Goal: Transaction & Acquisition: Purchase product/service

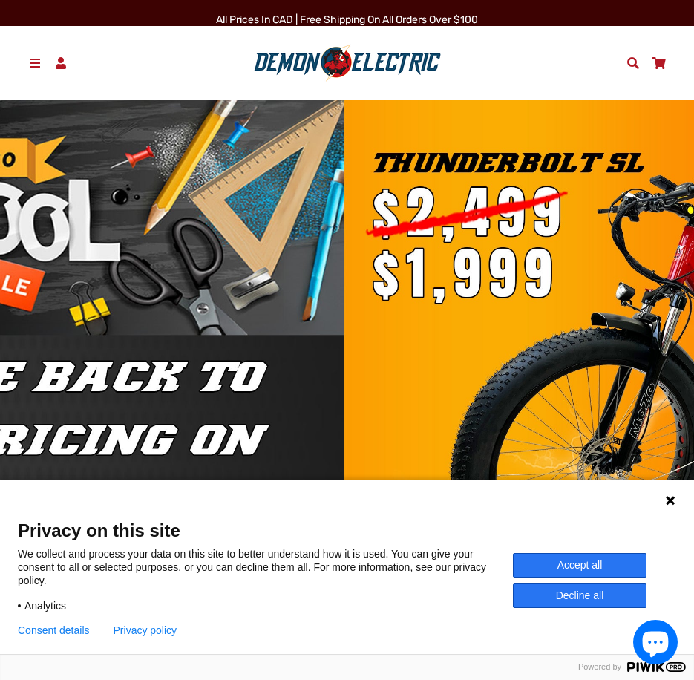
click at [36, 59] on span at bounding box center [35, 63] width 16 height 12
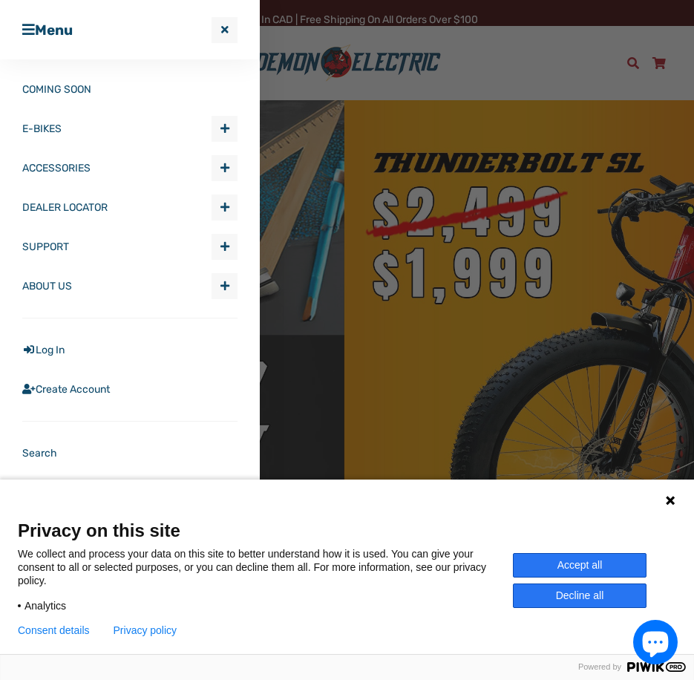
click at [671, 499] on icon at bounding box center [670, 500] width 9 height 9
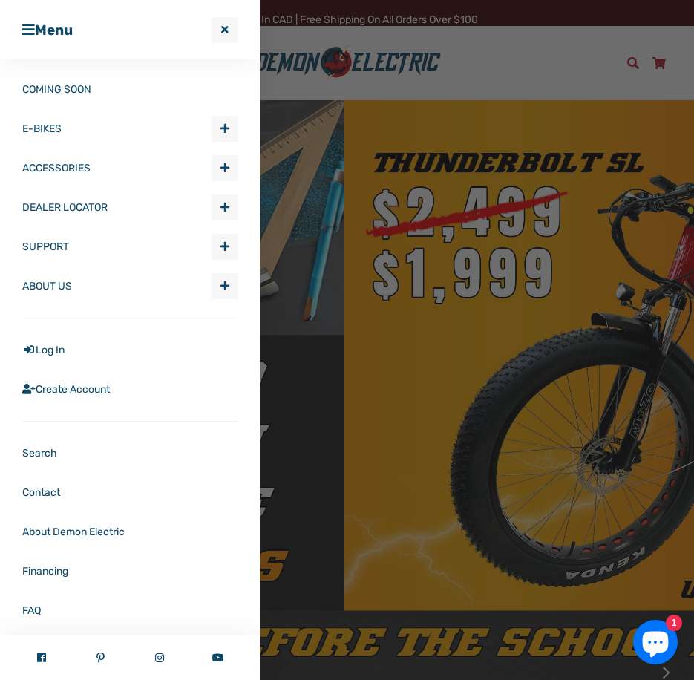
click at [213, 122] on span "Expand submenu E-BIKES" at bounding box center [224, 128] width 24 height 24
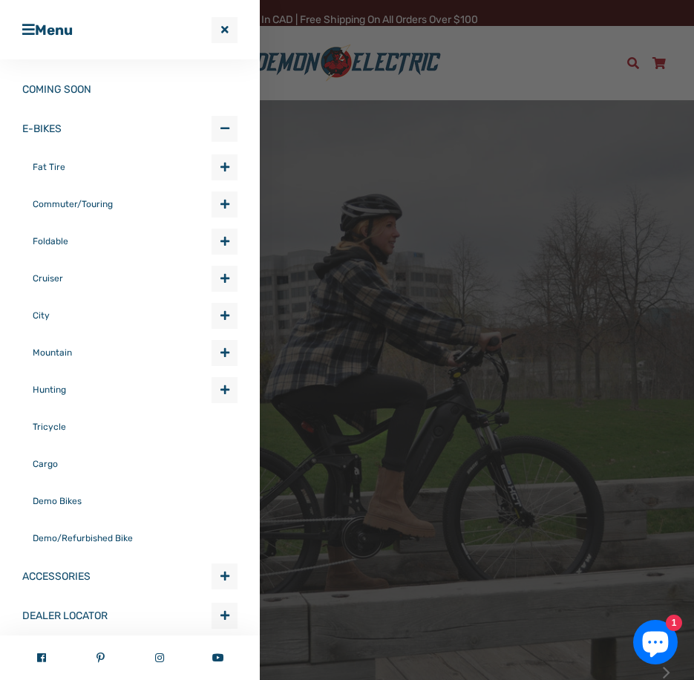
click at [50, 171] on link "Fat Tire" at bounding box center [122, 166] width 179 height 37
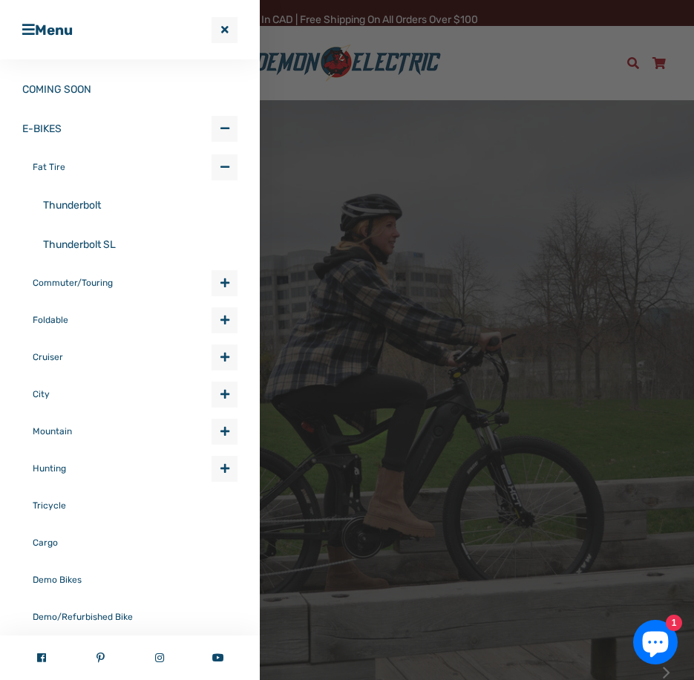
click at [53, 164] on link "Fat Tire" at bounding box center [122, 166] width 179 height 37
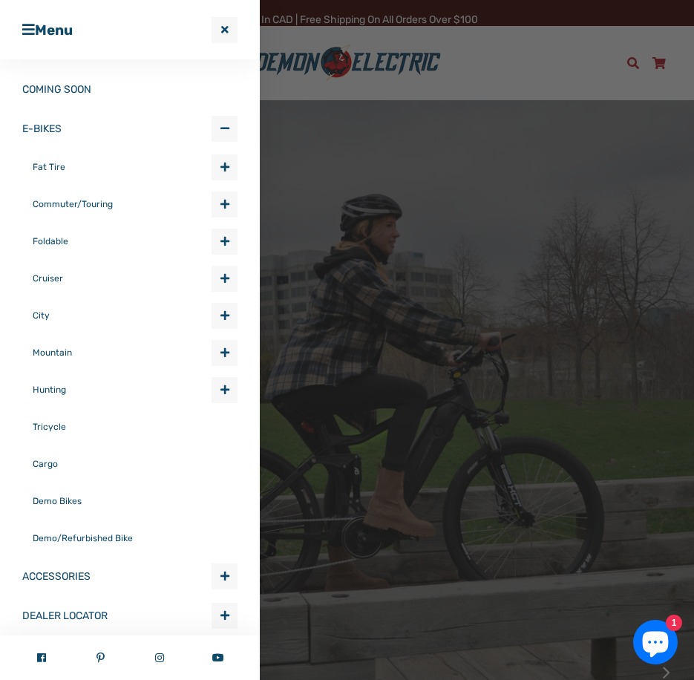
click at [54, 165] on link "Fat Tire" at bounding box center [122, 166] width 179 height 37
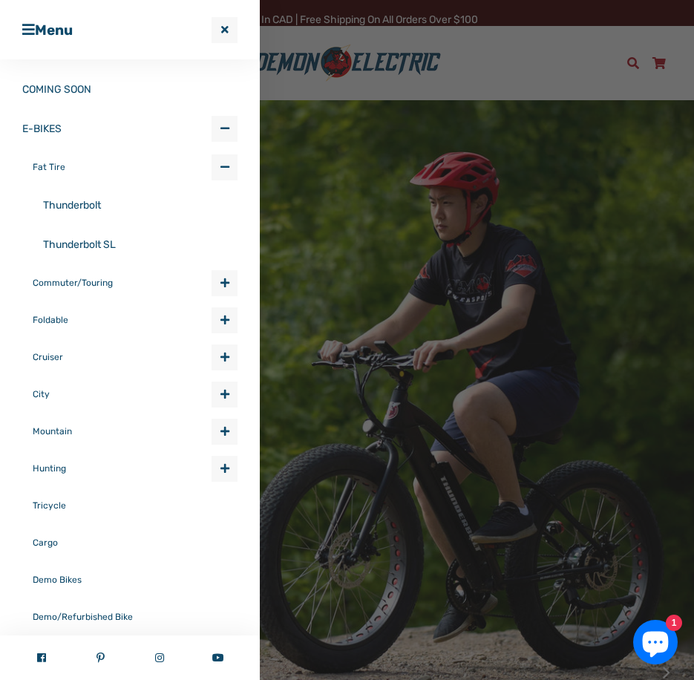
click at [83, 204] on link "Thunderbolt" at bounding box center [140, 204] width 194 height 39
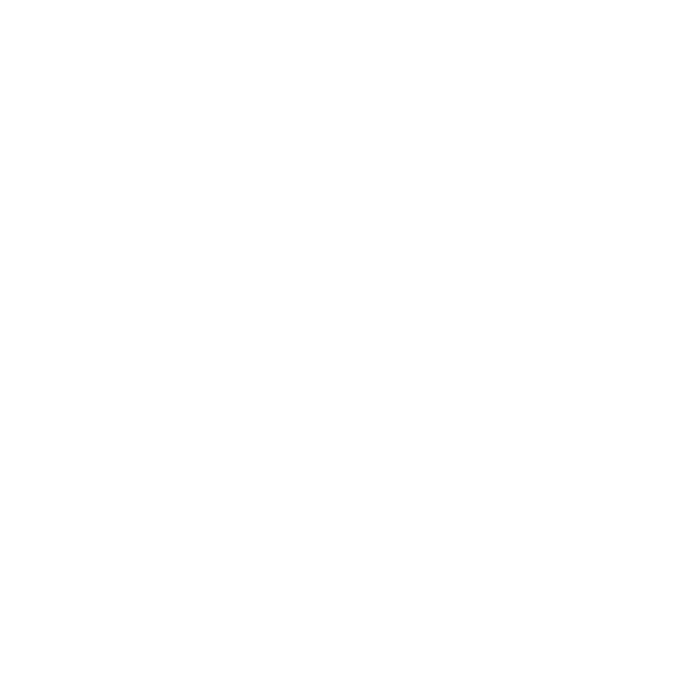
select select "******"
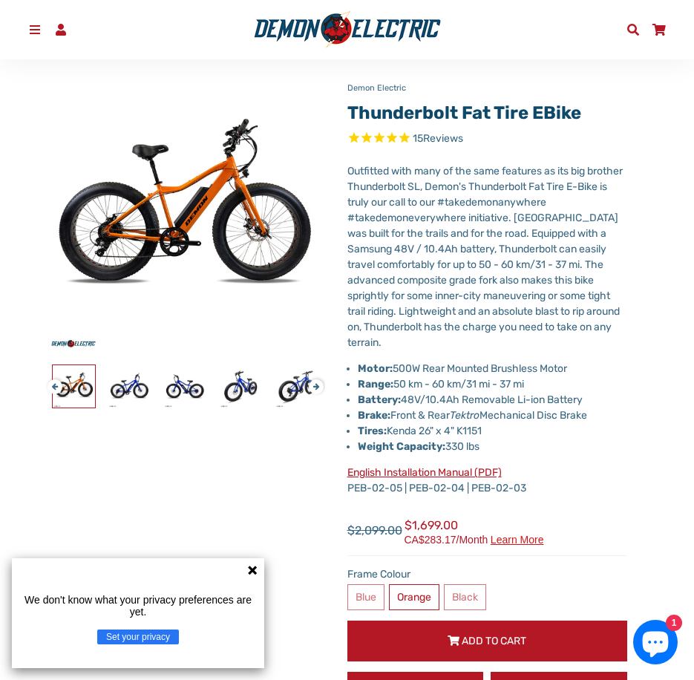
scroll to position [297, 0]
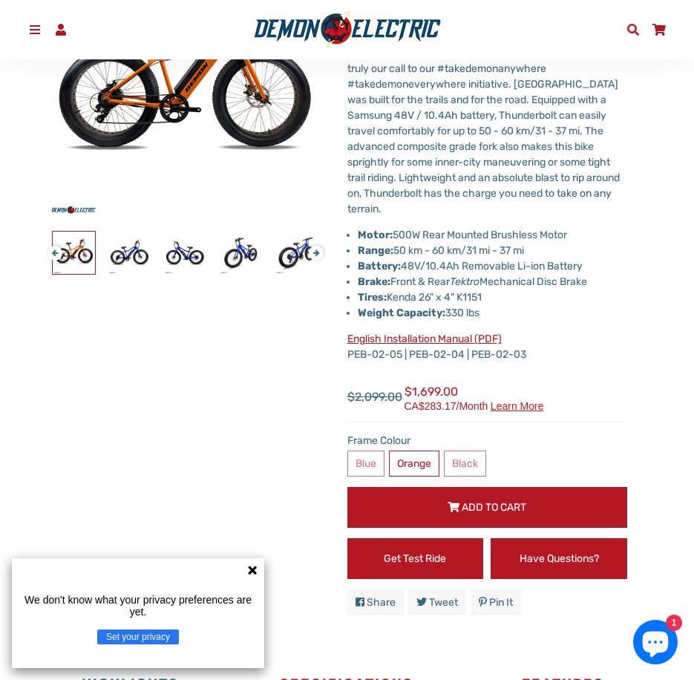
click at [248, 569] on icon at bounding box center [252, 570] width 12 height 12
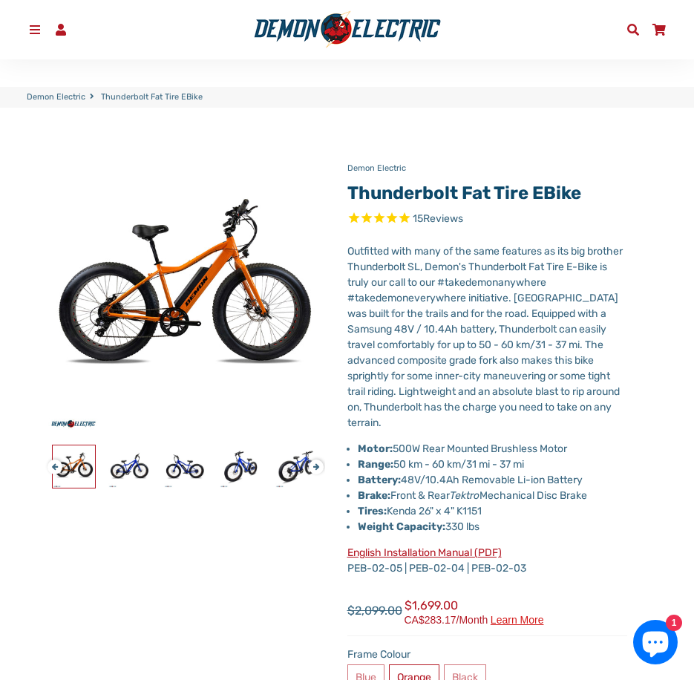
scroll to position [0, 0]
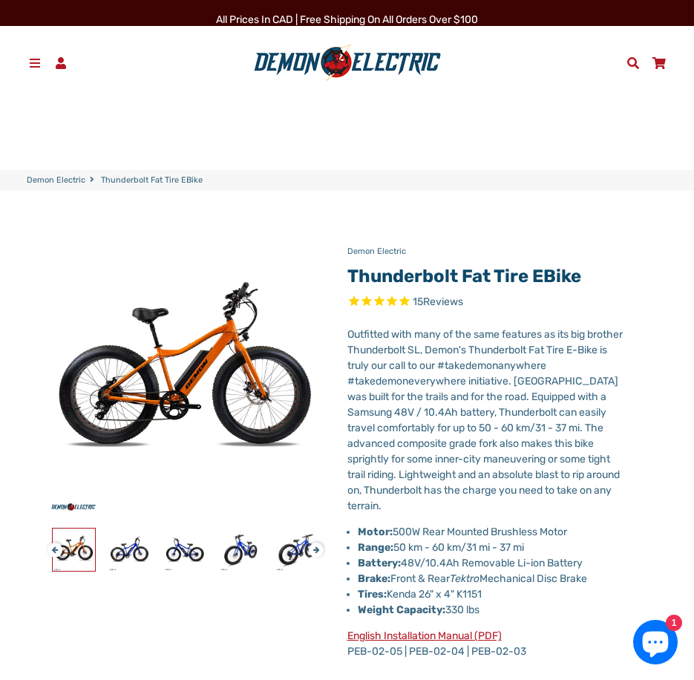
click at [29, 65] on span at bounding box center [35, 63] width 16 height 12
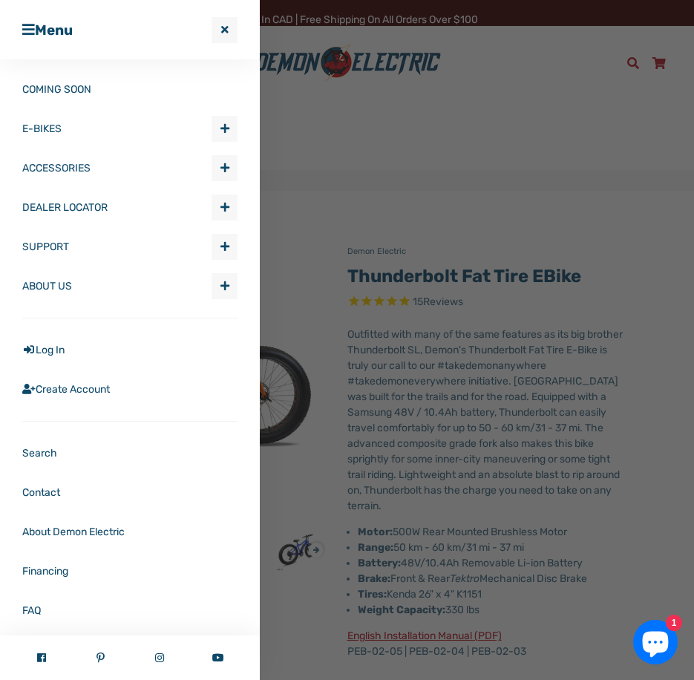
click at [212, 134] on span "Expand submenu E-BIKES" at bounding box center [224, 128] width 24 height 24
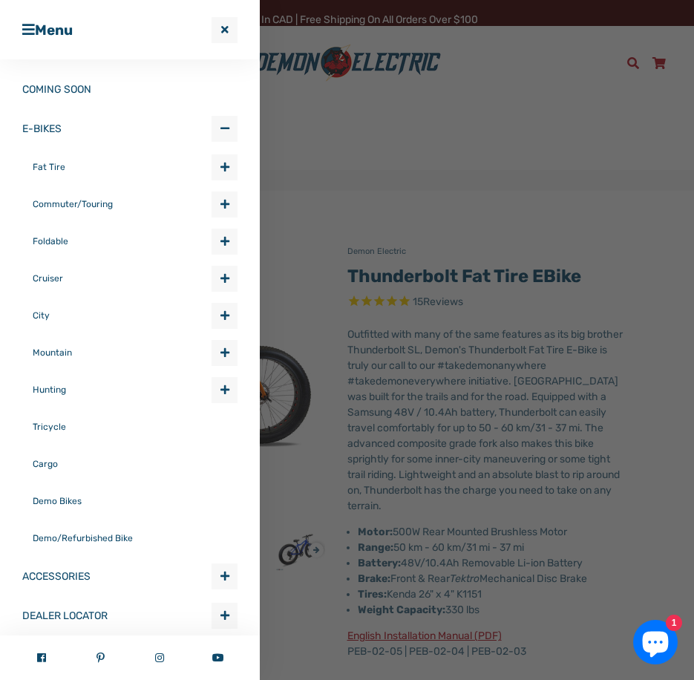
click at [97, 168] on link "Fat Tire" at bounding box center [122, 166] width 179 height 37
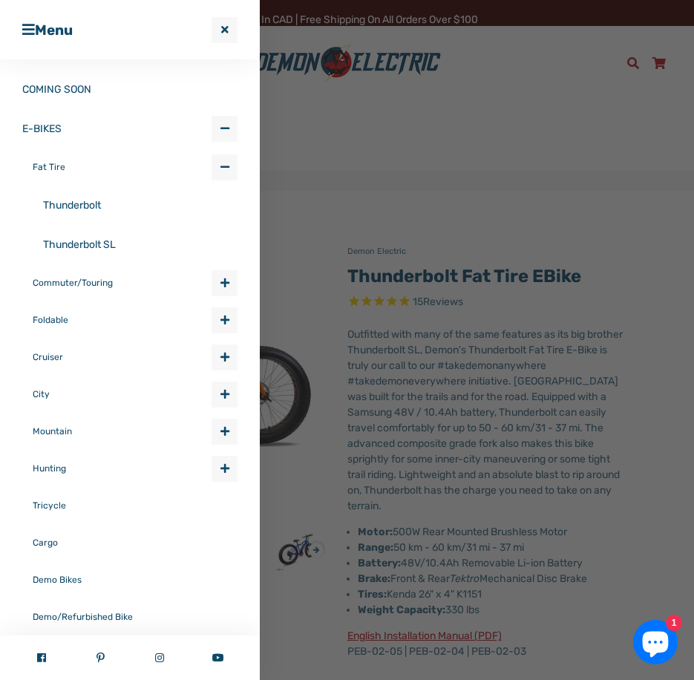
click at [85, 245] on link "Thunderbolt SL" at bounding box center [140, 244] width 194 height 39
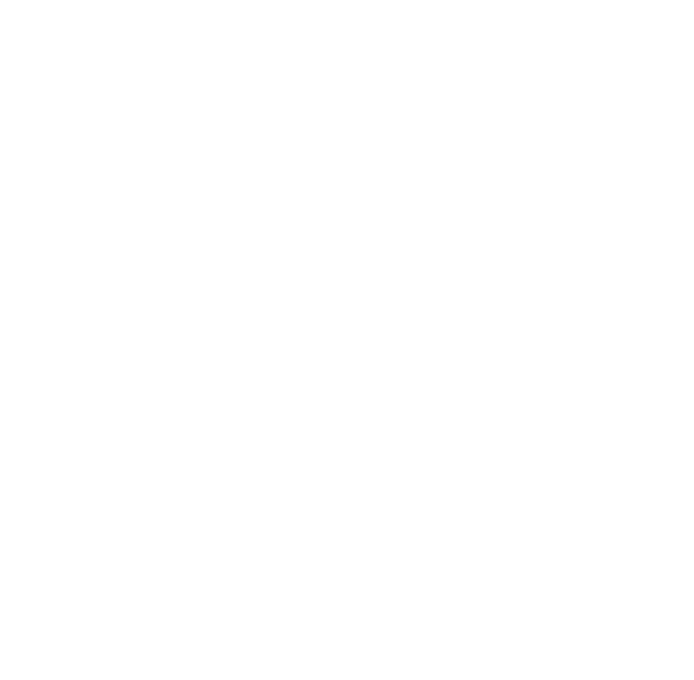
select select "******"
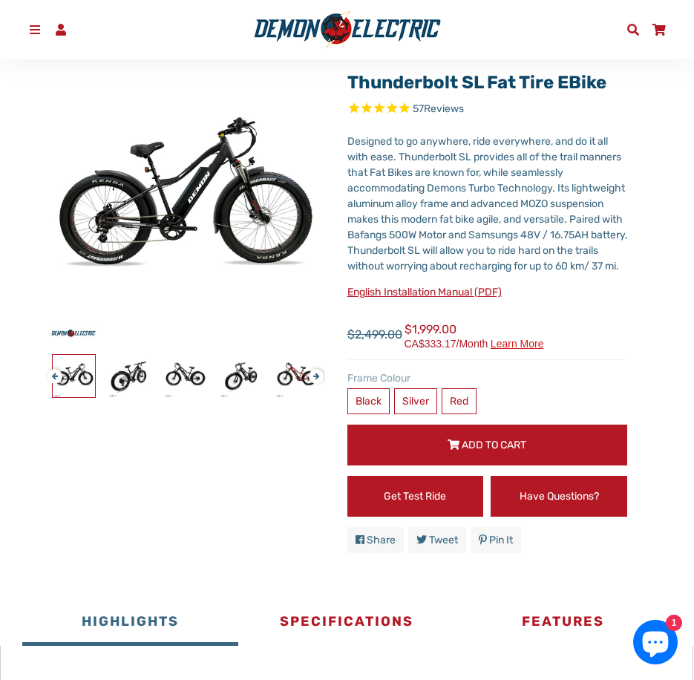
scroll to position [148, 0]
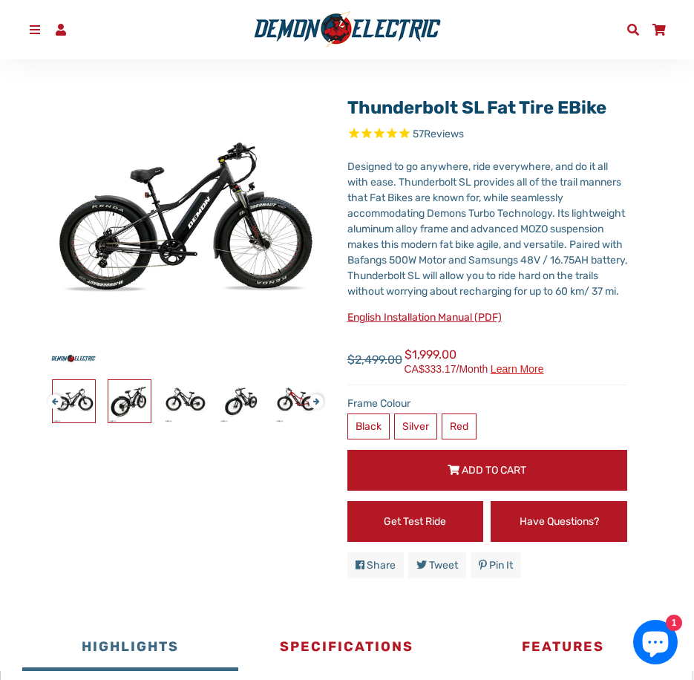
click at [122, 416] on img at bounding box center [129, 401] width 42 height 42
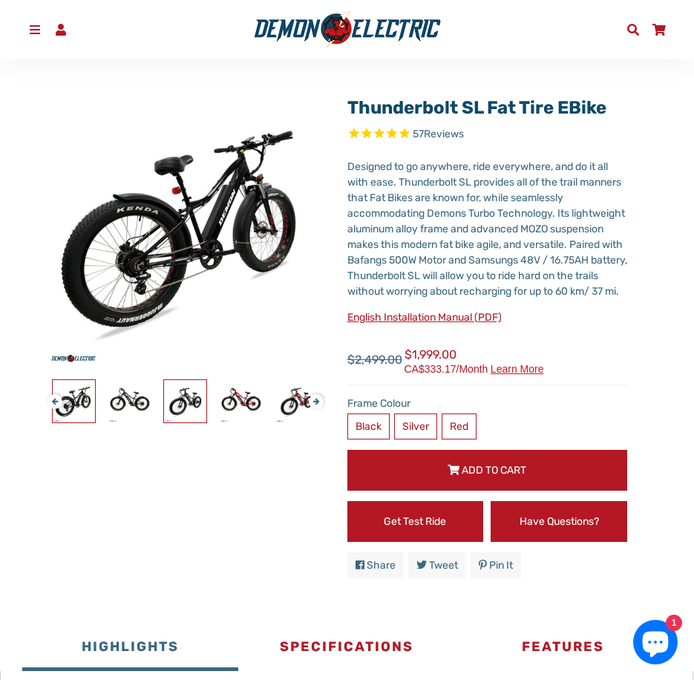
click at [185, 407] on img at bounding box center [185, 401] width 42 height 42
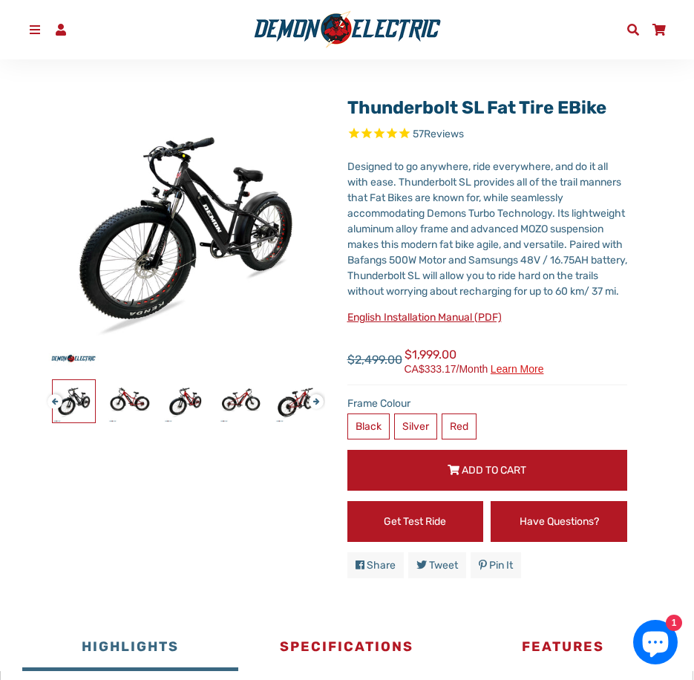
click at [213, 395] on div at bounding box center [519, 401] width 1836 height 44
click at [177, 412] on img at bounding box center [185, 401] width 42 height 42
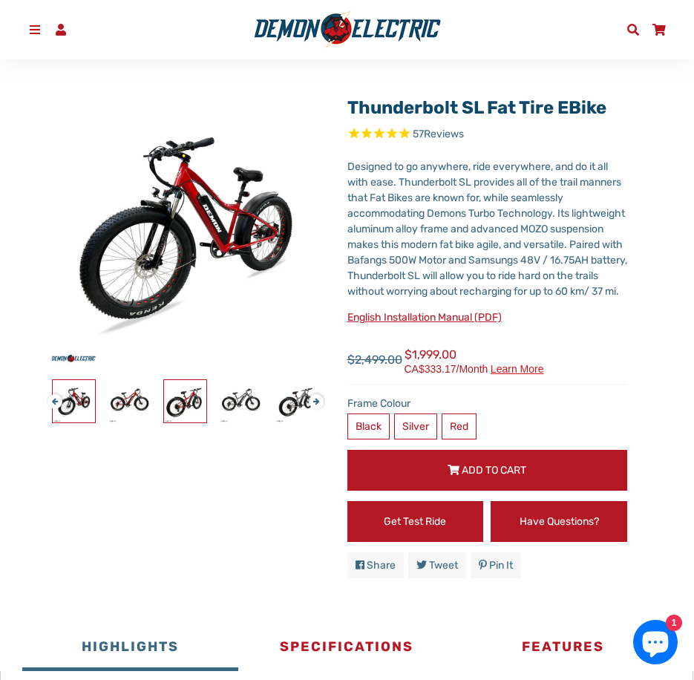
click at [185, 407] on img at bounding box center [185, 401] width 42 height 42
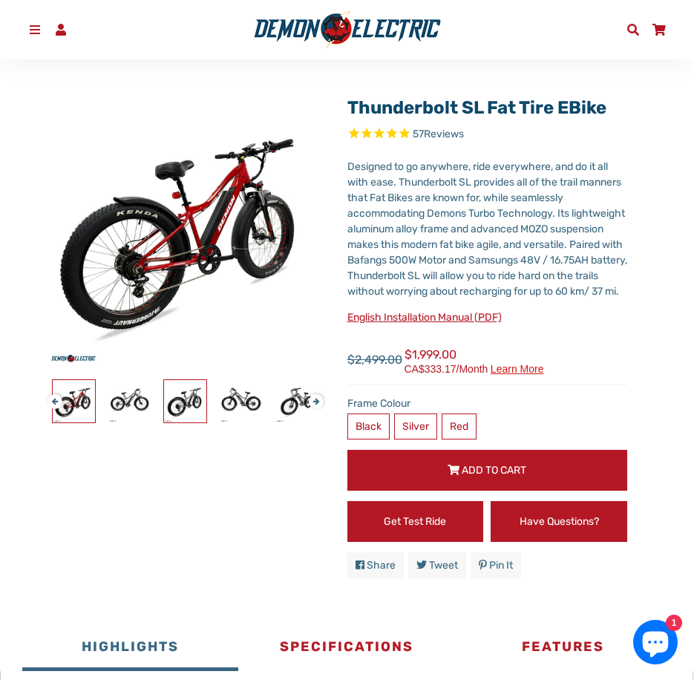
click at [191, 401] on img at bounding box center [185, 401] width 42 height 42
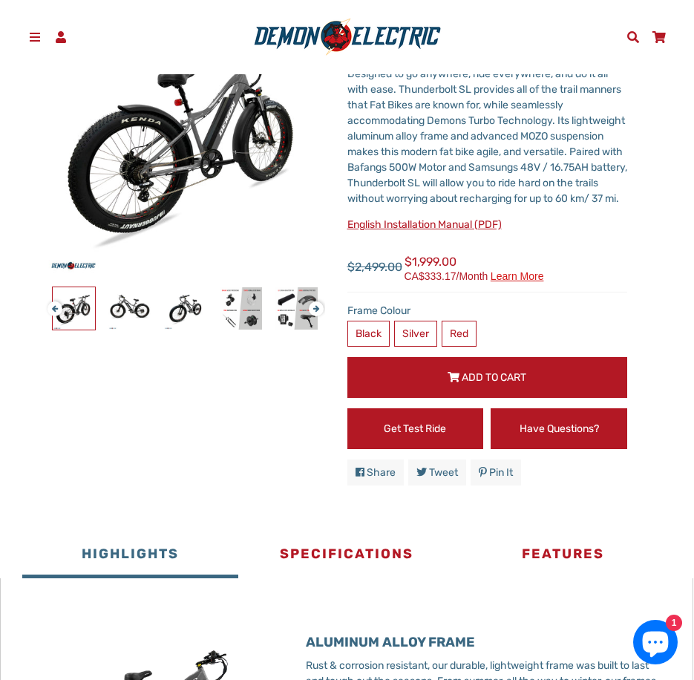
scroll to position [0, 0]
